Goal: Browse casually: Explore the website without a specific task or goal

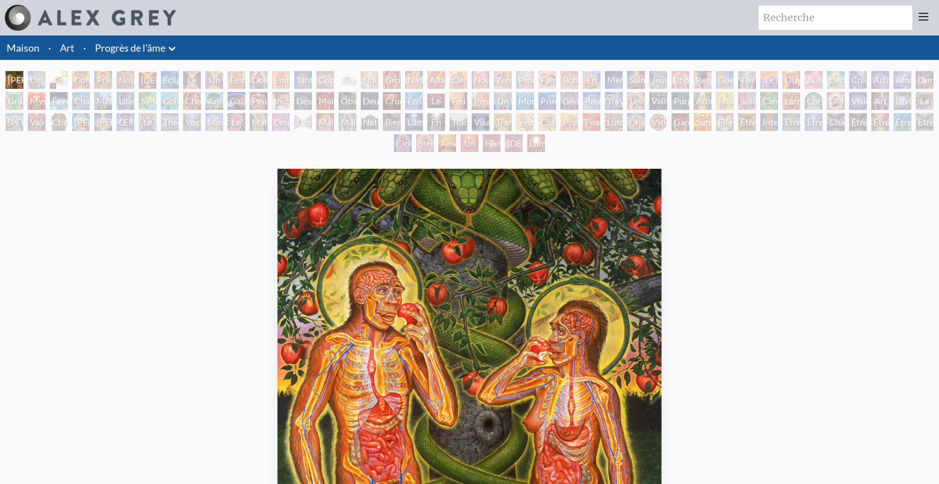
click at [345, 120] on font "Main bénissante" at bounding box center [362, 129] width 42 height 24
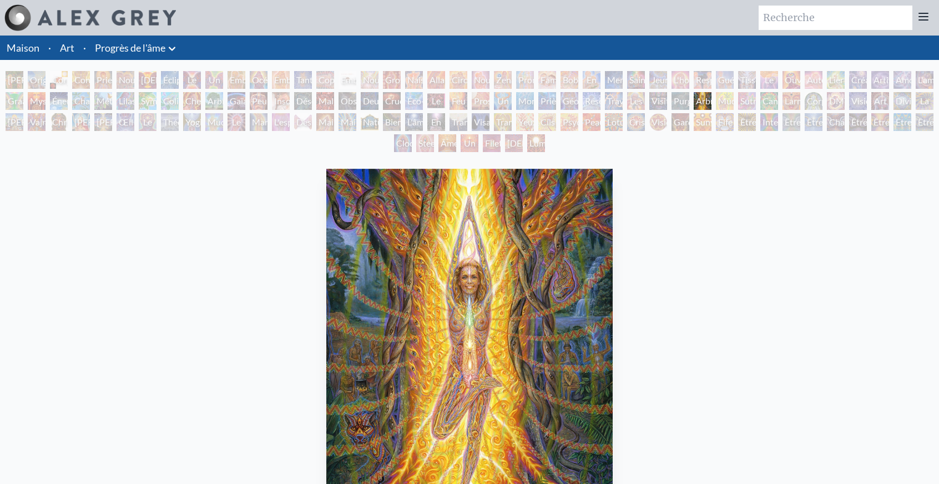
click at [811, 122] on div "Être de diamant" at bounding box center [814, 122] width 18 height 18
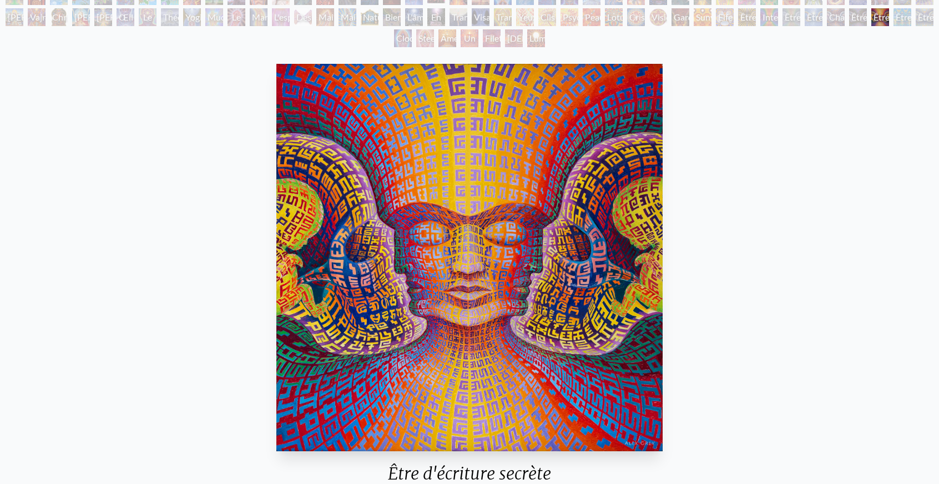
scroll to position [111, 0]
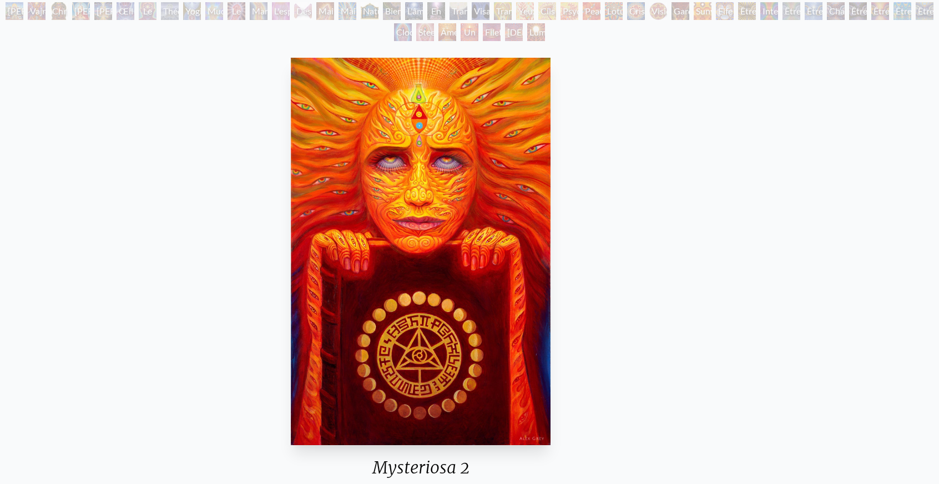
click at [484, 461] on div "Mysteriosa 2" at bounding box center [420, 471] width 268 height 29
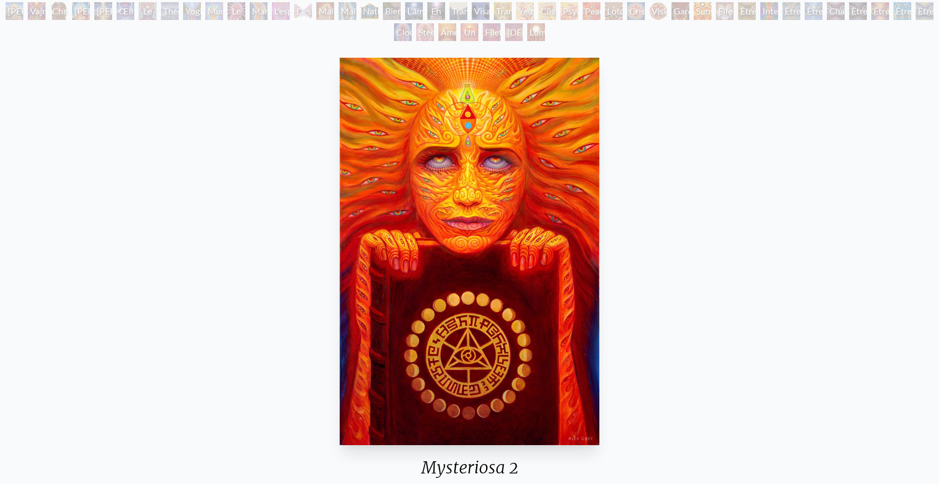
click at [440, 465] on font "Mysteriosa 2" at bounding box center [469, 467] width 97 height 21
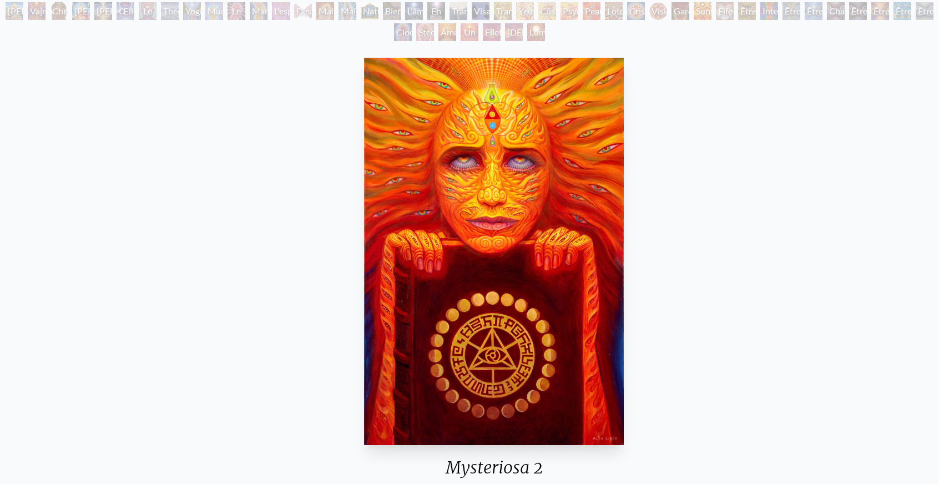
click at [464, 467] on font "Mysteriosa 2" at bounding box center [494, 467] width 97 height 21
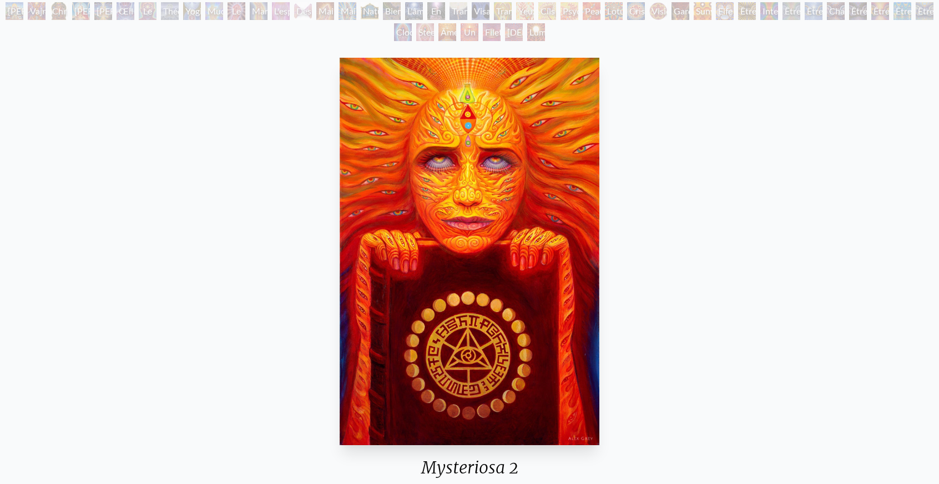
click at [451, 467] on font "Mysteriosa 2" at bounding box center [469, 467] width 97 height 21
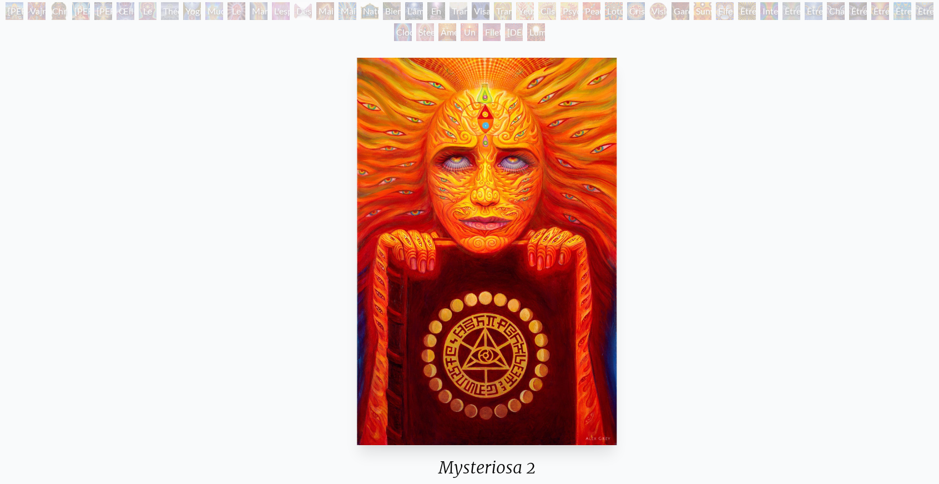
click at [501, 473] on font "Mysteriosa 2" at bounding box center [486, 467] width 97 height 21
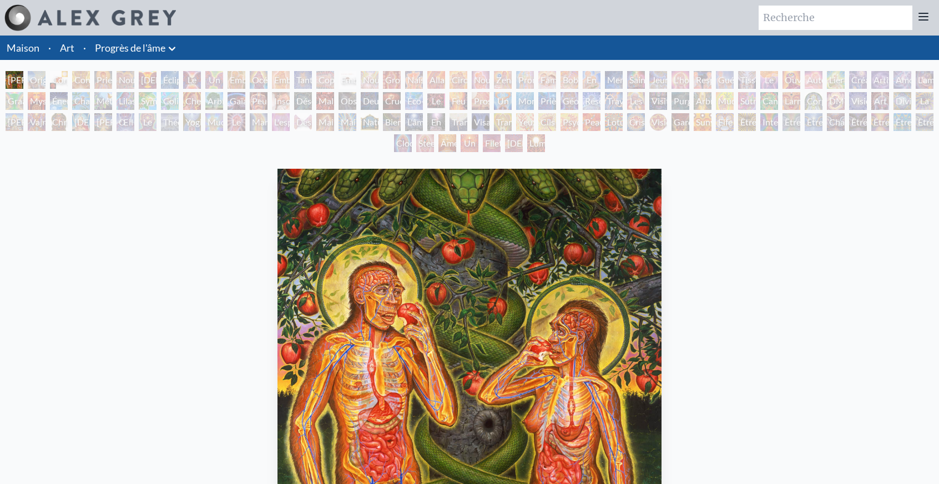
click at [545, 149] on div "Lumière blanche" at bounding box center [536, 143] width 18 height 18
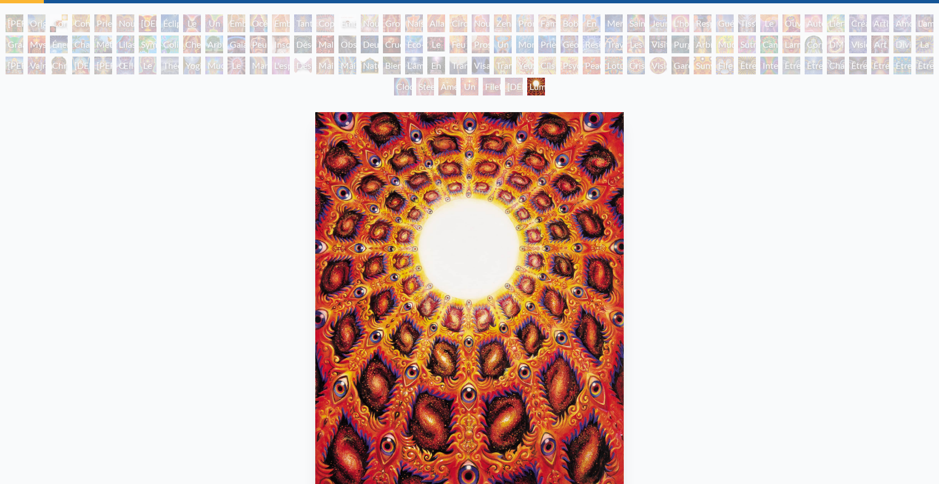
scroll to position [111, 0]
